Goal: Task Accomplishment & Management: Manage account settings

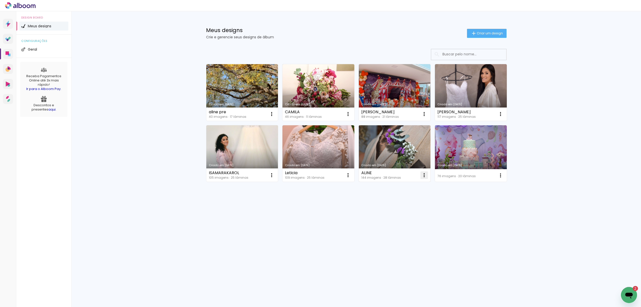
click at [275, 117] on iron-icon at bounding box center [272, 114] width 6 height 6
click at [400, 206] on span "Excluir" at bounding box center [396, 208] width 11 height 4
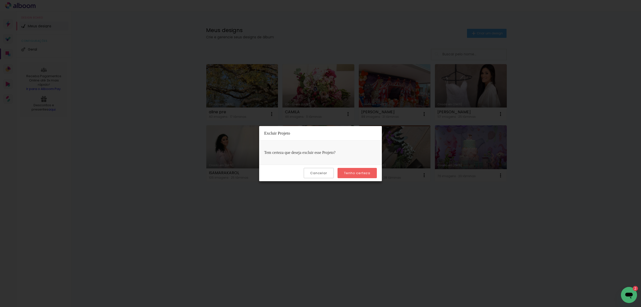
click at [0, 0] on slot "Tenho certeza" at bounding box center [0, 0] width 0 height 0
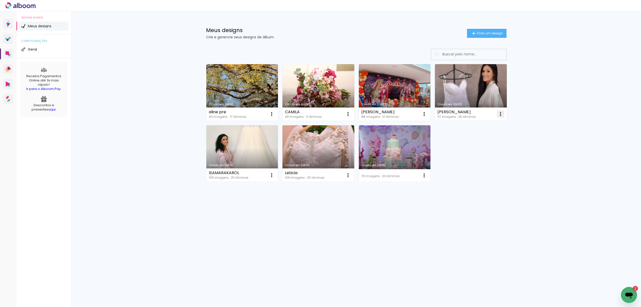
click at [275, 114] on iron-icon at bounding box center [272, 114] width 6 height 6
click at [479, 145] on paper-item "Excluir" at bounding box center [480, 147] width 49 height 10
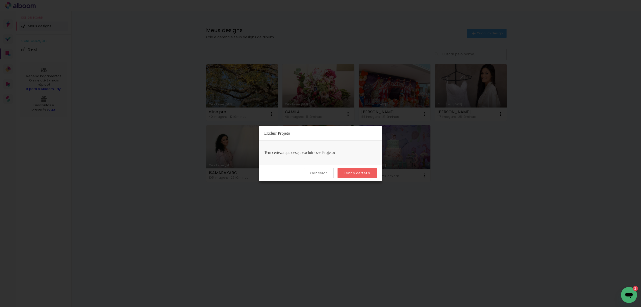
click at [368, 170] on paper-button "Tenho certeza" at bounding box center [357, 173] width 39 height 10
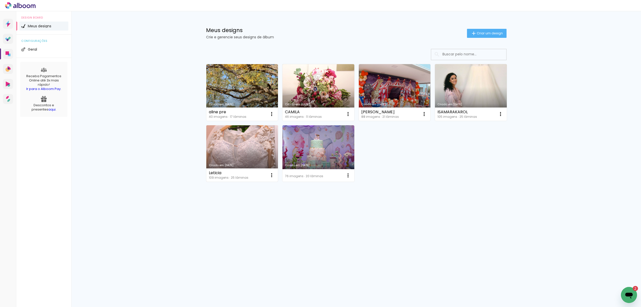
click at [232, 145] on link "Criado em [DATE]" at bounding box center [242, 153] width 72 height 57
click at [242, 96] on link "Criado em [DATE]" at bounding box center [242, 92] width 72 height 57
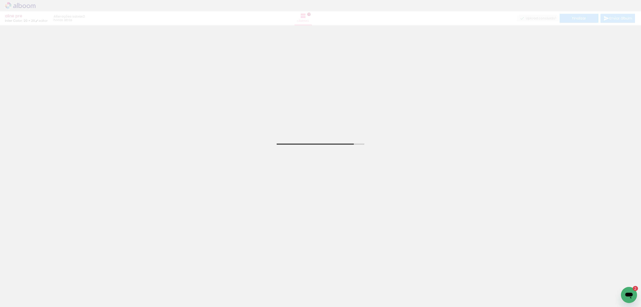
click at [27, 292] on iron-icon at bounding box center [26, 292] width 4 height 4
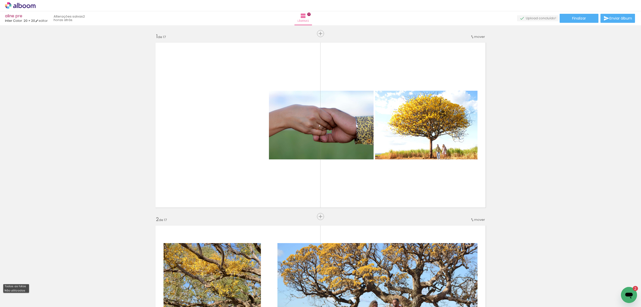
click at [0, 0] on slot "Não utilizadas" at bounding box center [0, 0] width 0 height 0
type input "Não utilizadas"
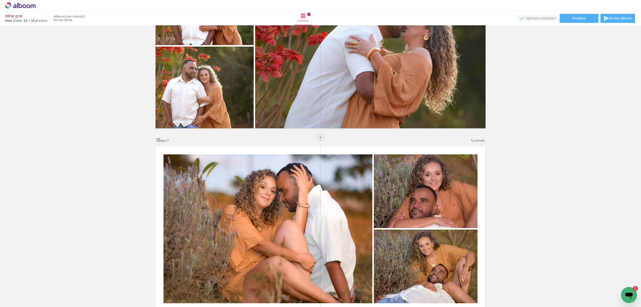
scroll to position [2706, 0]
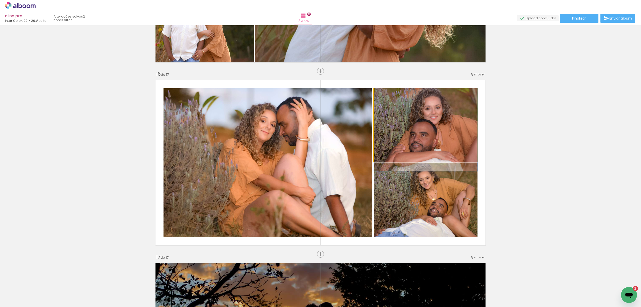
drag, startPoint x: 446, startPoint y: 124, endPoint x: 445, endPoint y: 128, distance: 3.5
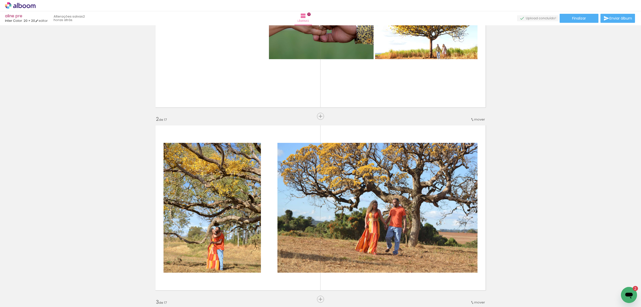
scroll to position [0, 0]
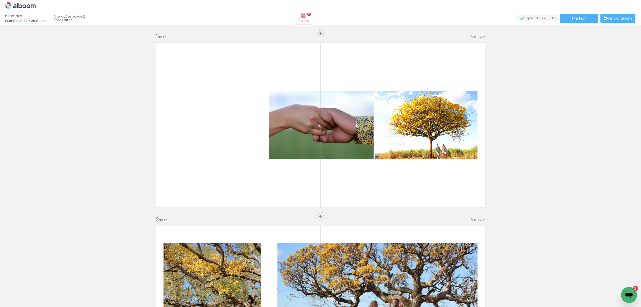
click at [24, 6] on icon at bounding box center [20, 5] width 31 height 7
